Goal: Information Seeking & Learning: Find specific fact

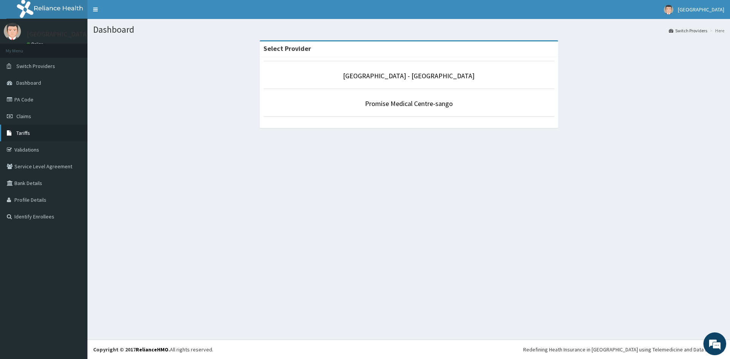
click at [23, 133] on span "Tariffs" at bounding box center [23, 133] width 14 height 7
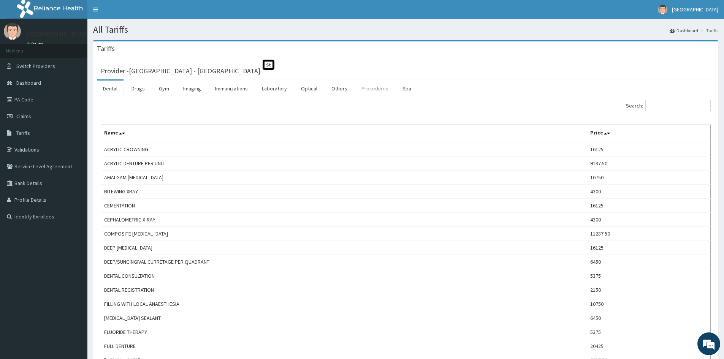
click at [361, 88] on link "Procedures" at bounding box center [374, 89] width 39 height 16
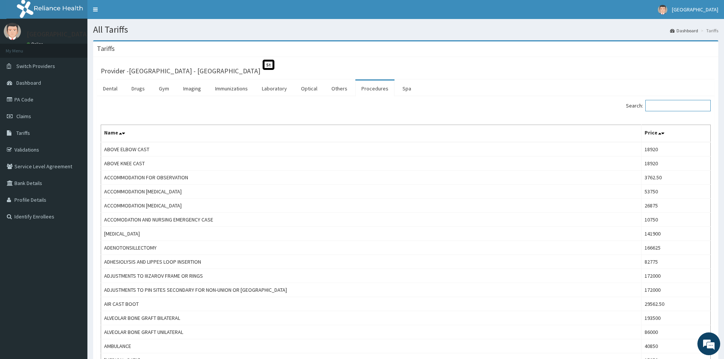
click at [662, 106] on input "Search:" at bounding box center [677, 105] width 65 height 11
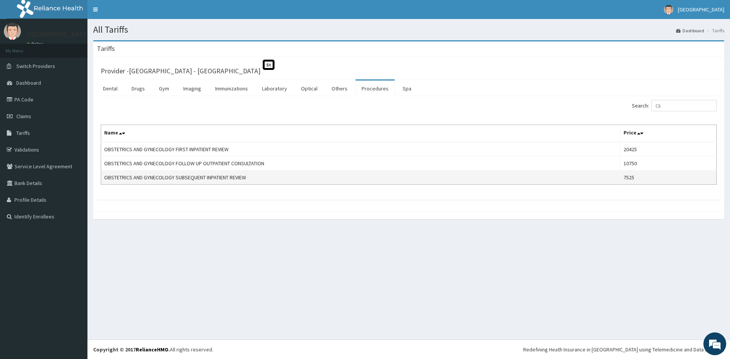
click at [252, 180] on td "OBSTETRICS AND GYNECOLOGY SUBSEQUENT INPATIENT REVIEW" at bounding box center [360, 178] width 519 height 14
drag, startPoint x: 667, startPoint y: 106, endPoint x: 657, endPoint y: 109, distance: 10.6
click at [657, 109] on label "Search: CS" at bounding box center [674, 105] width 85 height 11
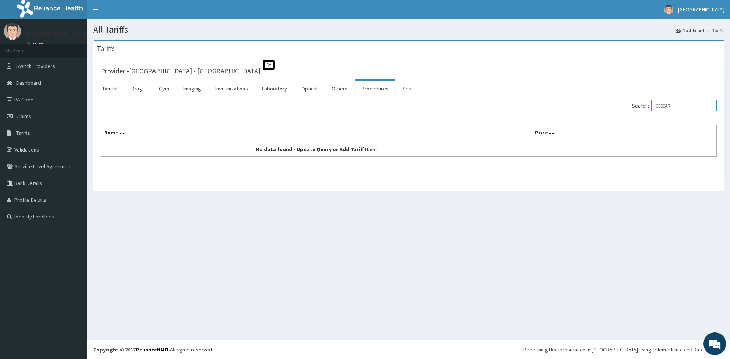
drag, startPoint x: 687, startPoint y: 105, endPoint x: 653, endPoint y: 107, distance: 34.2
click at [653, 108] on label "Search: CESEAR" at bounding box center [674, 105] width 85 height 11
paste input "AREAN SECTION C/S"
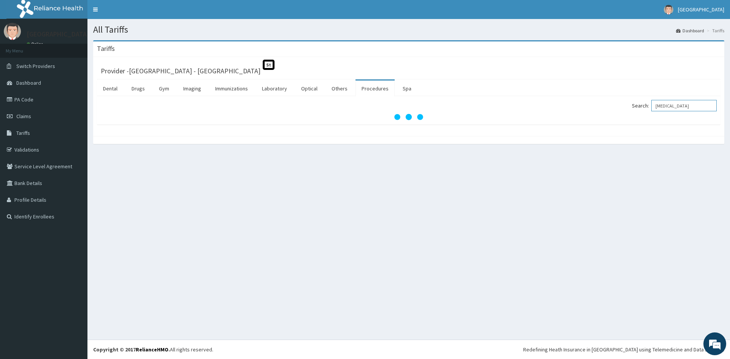
click at [700, 106] on input "CESAREAN SECTION" at bounding box center [683, 105] width 65 height 11
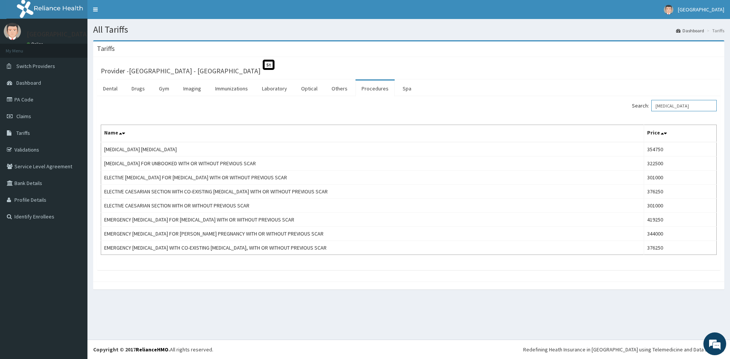
type input "CESAREAN"
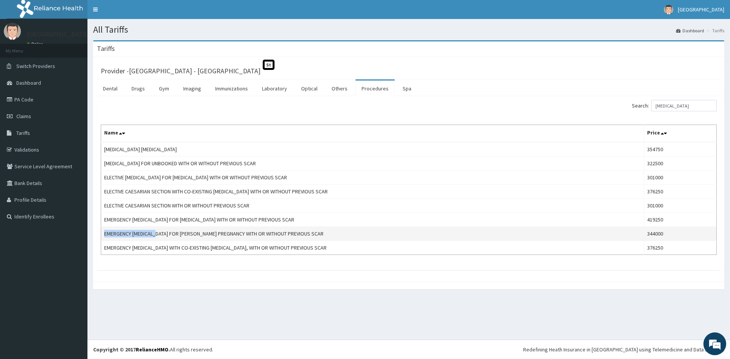
drag, startPoint x: 104, startPoint y: 234, endPoint x: 160, endPoint y: 236, distance: 55.5
click at [160, 236] on td "EMERGENCY CAESAREAN SECTION FOR SINGLETON PREGNANCY WITH OR WITHOUT PREVIOUS SC…" at bounding box center [372, 234] width 543 height 14
copy td "EMERGENCY CAESAREAN"
drag, startPoint x: 182, startPoint y: 235, endPoint x: 103, endPoint y: 234, distance: 79.1
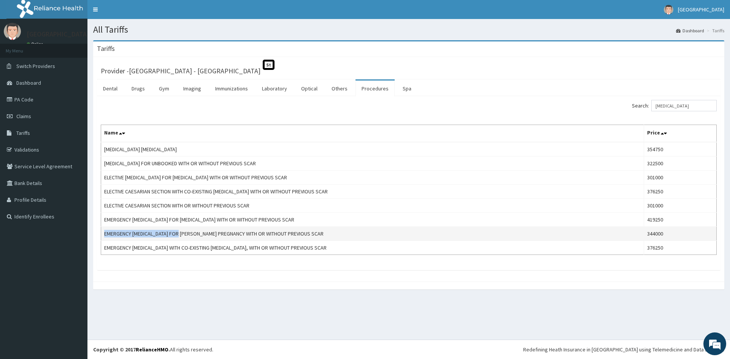
click at [103, 234] on td "EMERGENCY CAESAREAN SECTION FOR SINGLETON PREGNANCY WITH OR WITHOUT PREVIOUS SC…" at bounding box center [372, 234] width 543 height 14
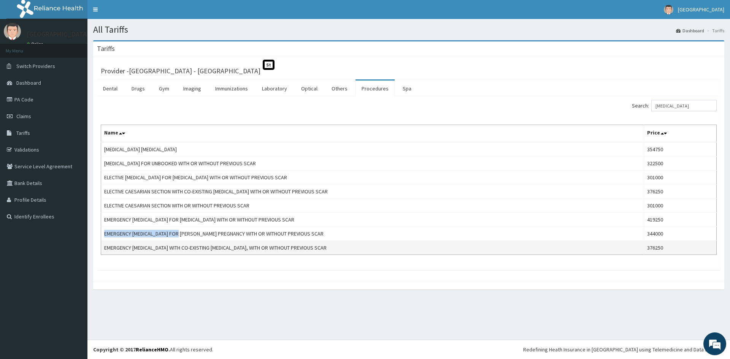
copy td "EMERGENCY CAESAREAN SECTION"
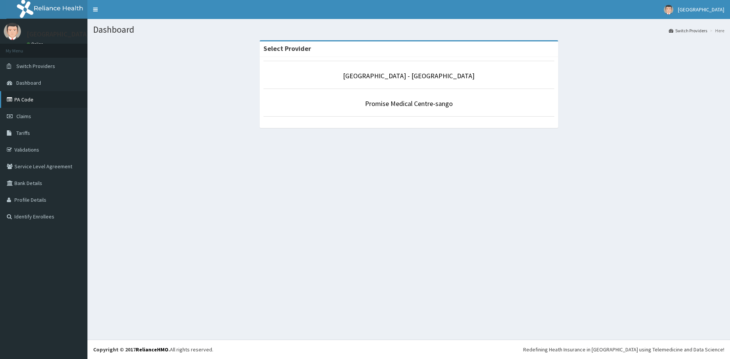
click at [28, 102] on link "PA Code" at bounding box center [43, 99] width 87 height 17
drag, startPoint x: 34, startPoint y: 152, endPoint x: 43, endPoint y: 149, distance: 9.9
click at [34, 152] on link "Validations" at bounding box center [43, 149] width 87 height 17
